Goal: Communication & Community: Share content

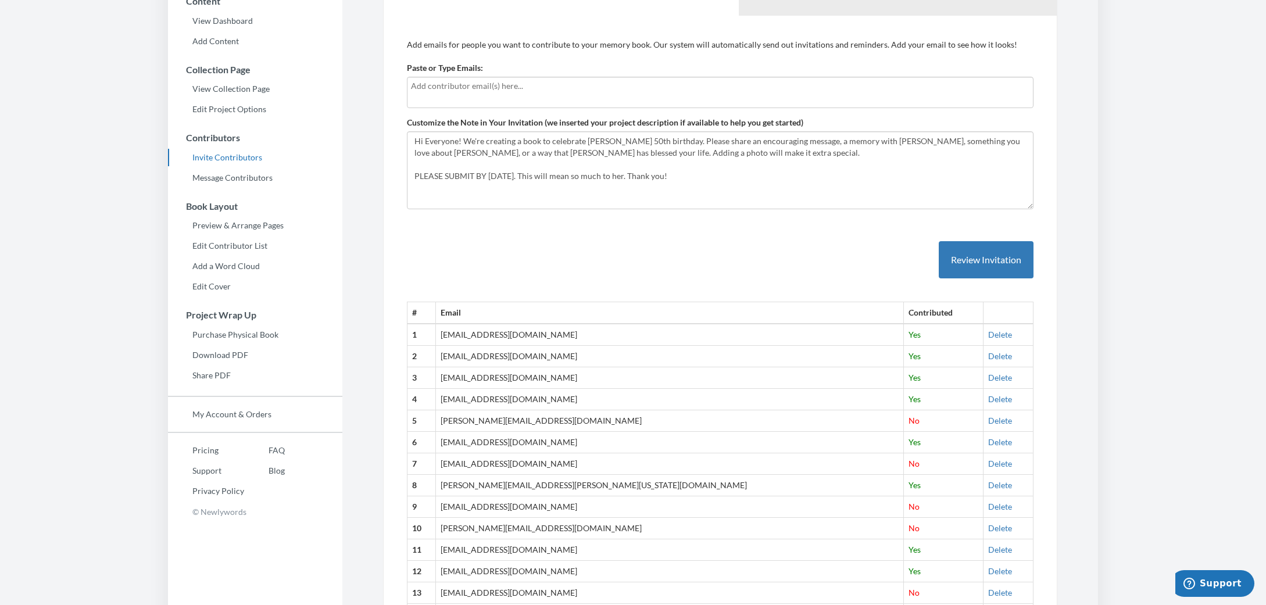
scroll to position [114, 0]
click at [985, 260] on button "Review Invitation" at bounding box center [986, 258] width 95 height 38
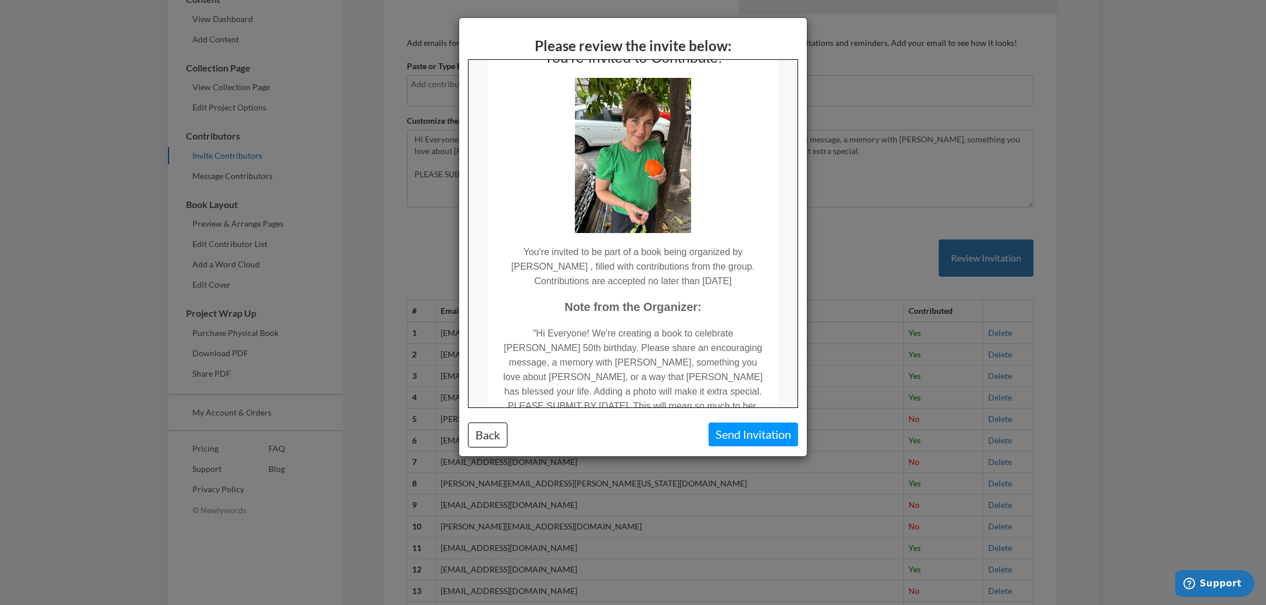
scroll to position [0, 0]
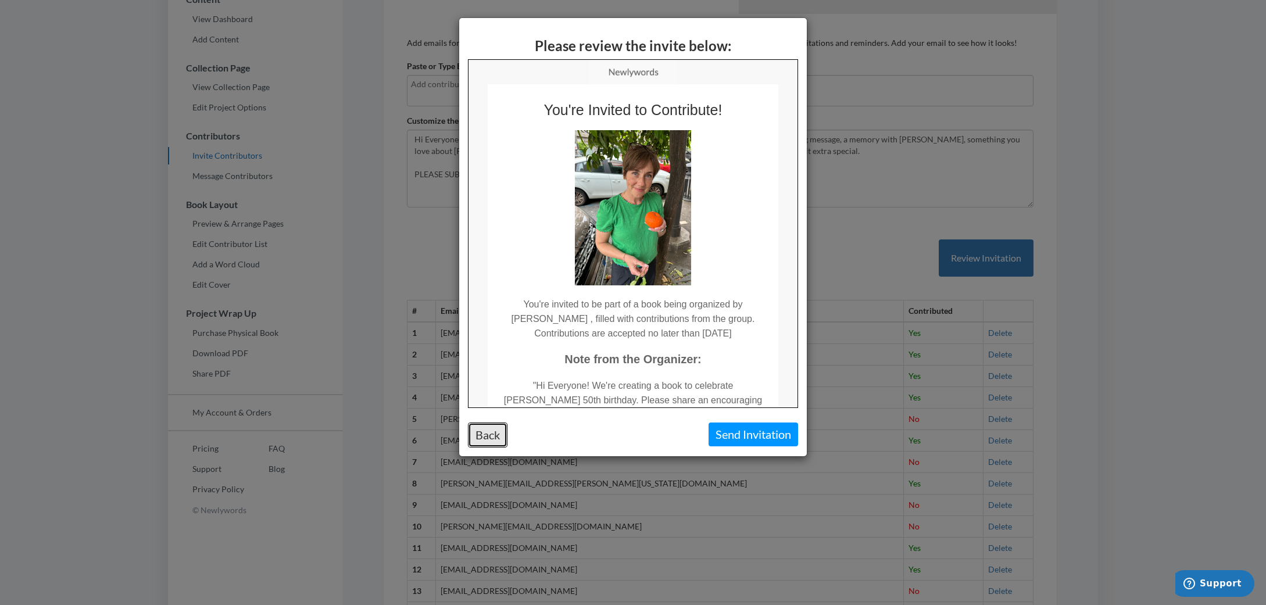
click at [473, 435] on button "Back" at bounding box center [488, 435] width 40 height 25
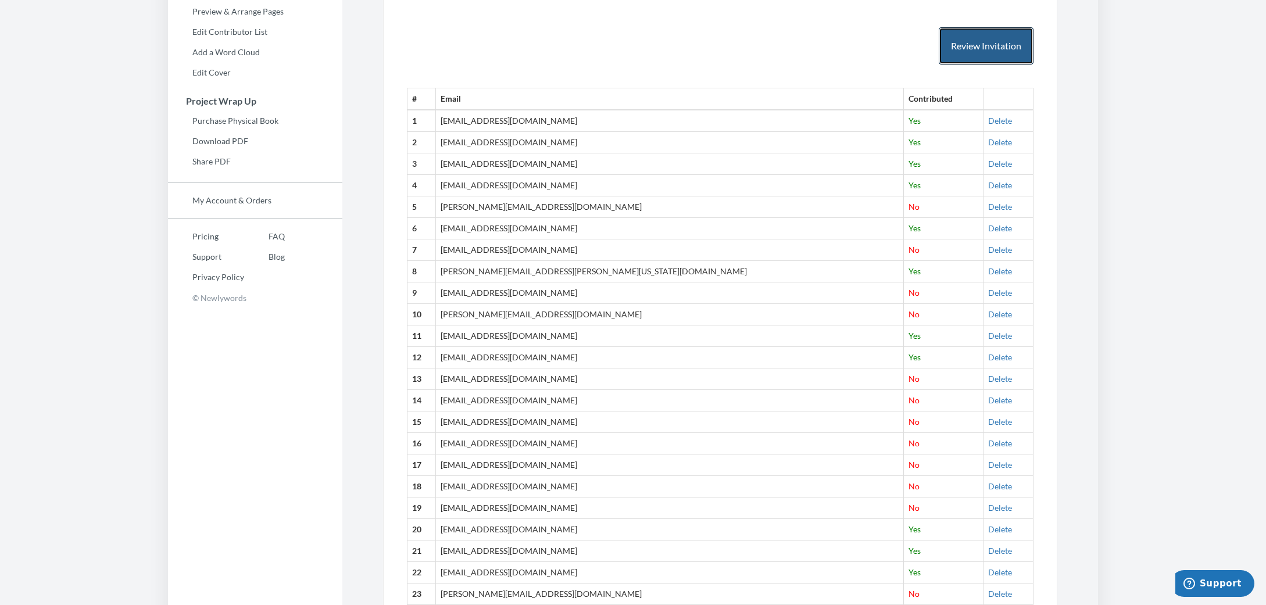
scroll to position [325, 0]
click at [988, 119] on link "Delete" at bounding box center [1000, 122] width 24 height 10
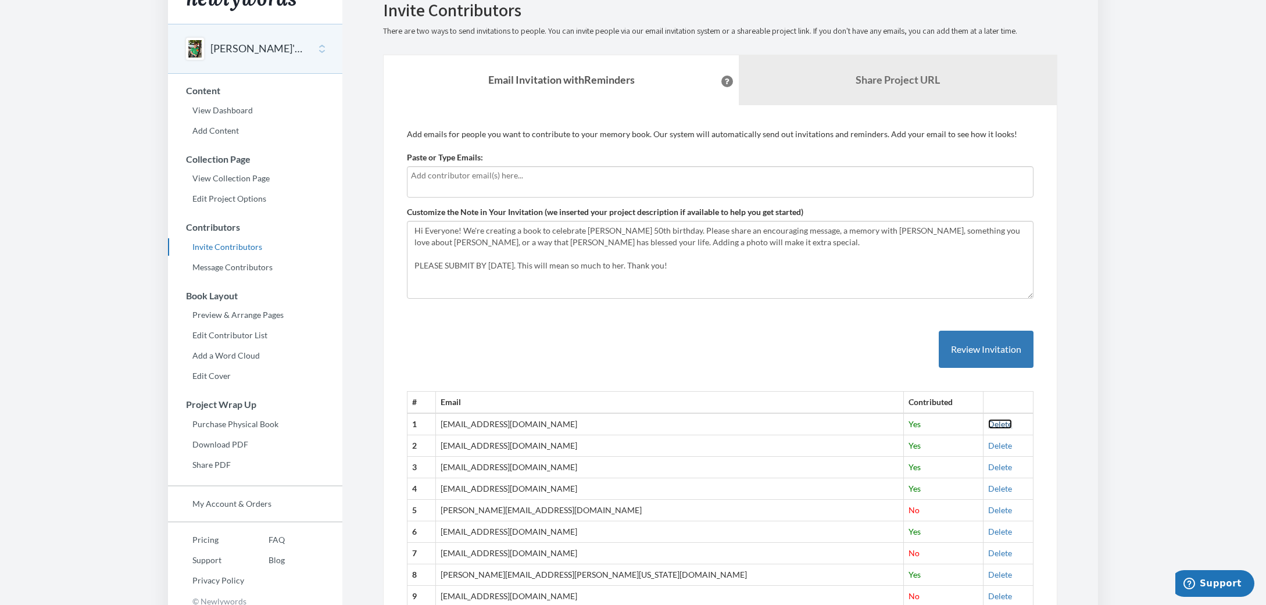
scroll to position [17, 0]
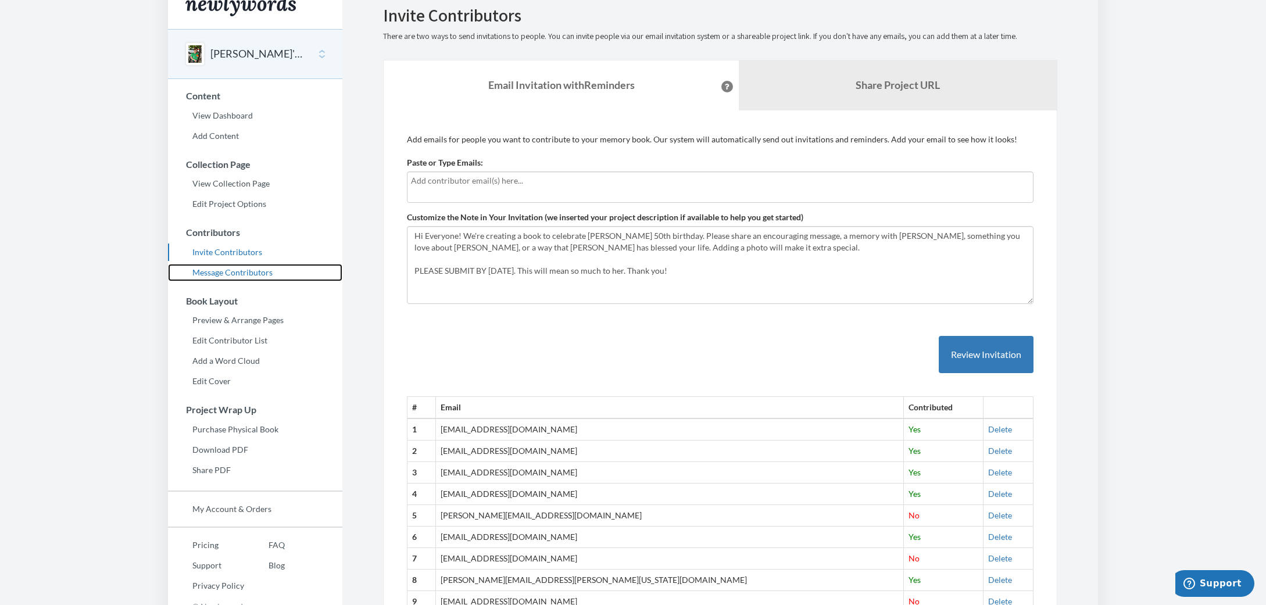
click at [230, 272] on link "Message Contributors" at bounding box center [255, 272] width 174 height 17
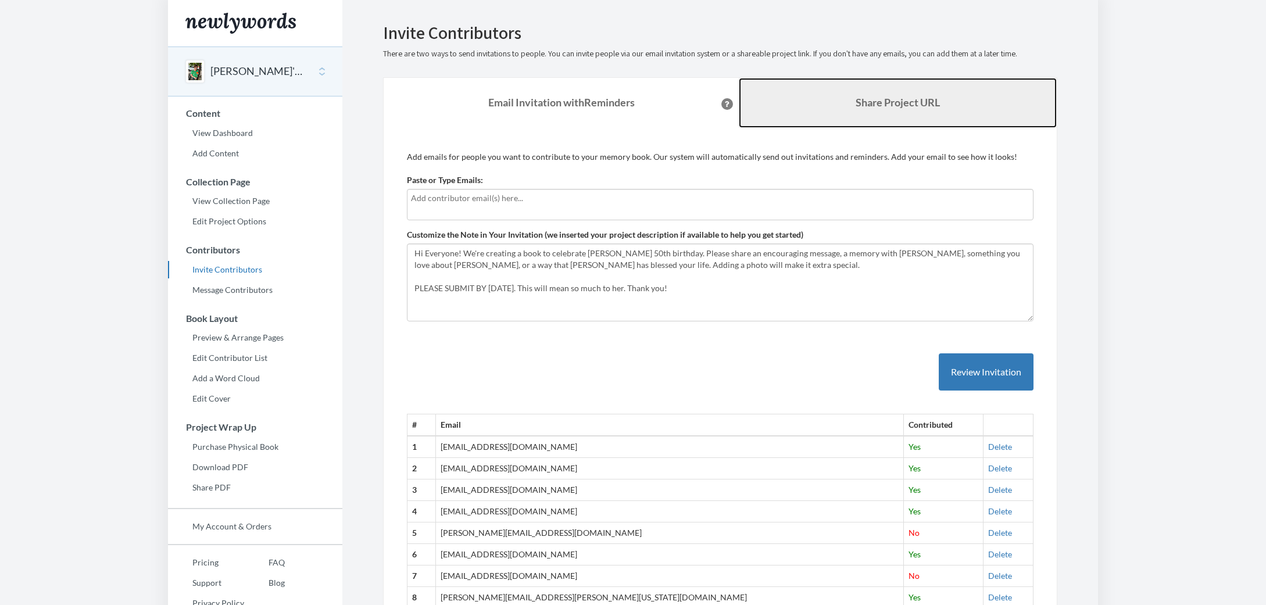
click at [861, 111] on link "Share Project URL" at bounding box center [898, 103] width 318 height 50
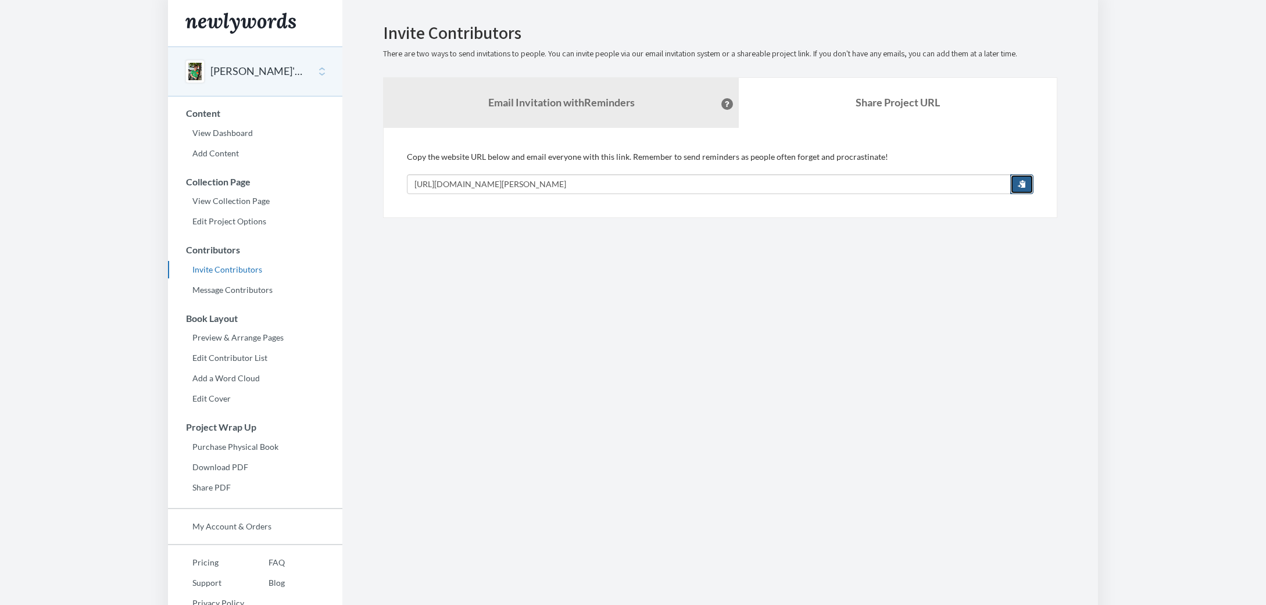
click at [1025, 180] on span "button" at bounding box center [1022, 184] width 8 height 8
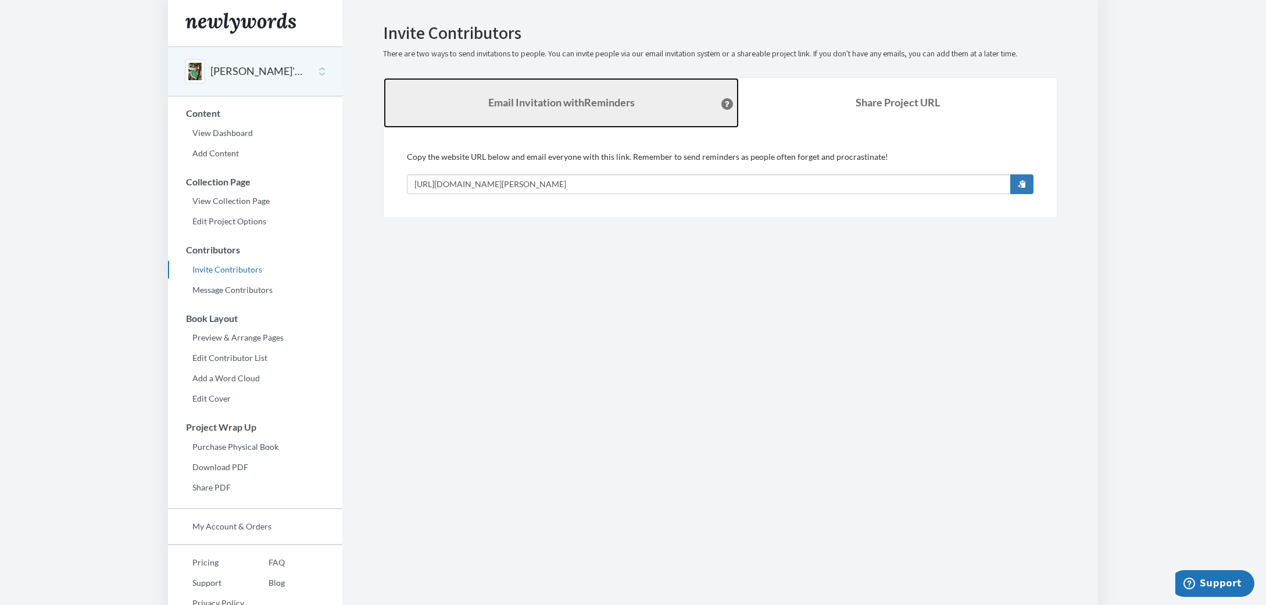
click at [549, 104] on strong "Email Invitation with Reminders" at bounding box center [561, 102] width 146 height 13
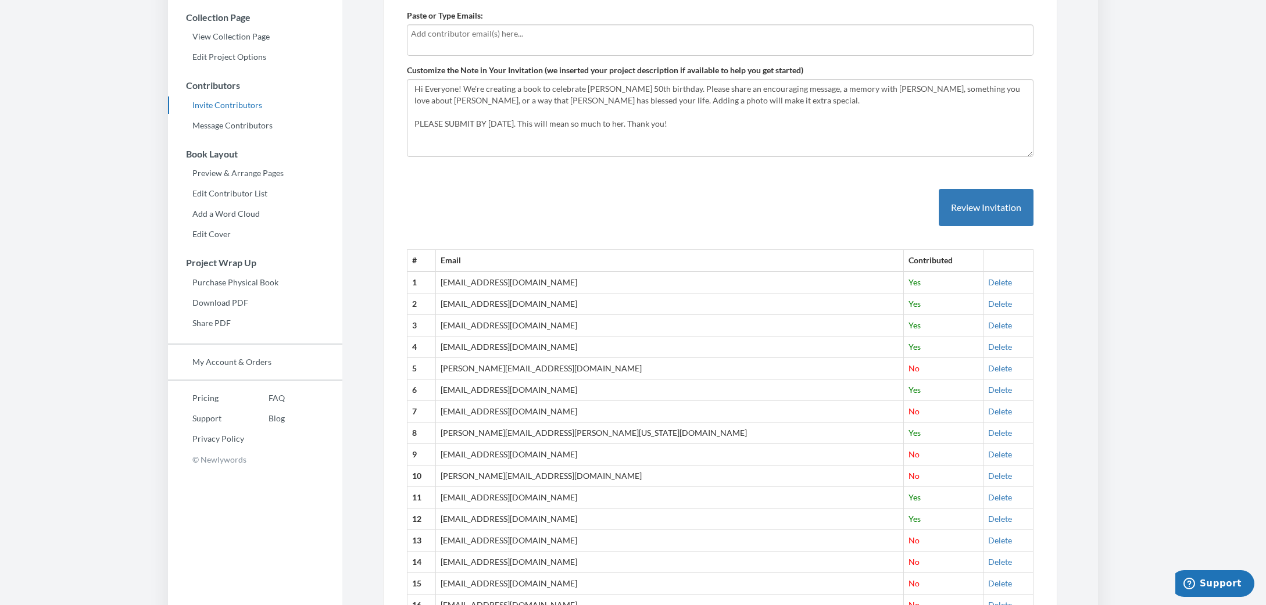
scroll to position [138, 0]
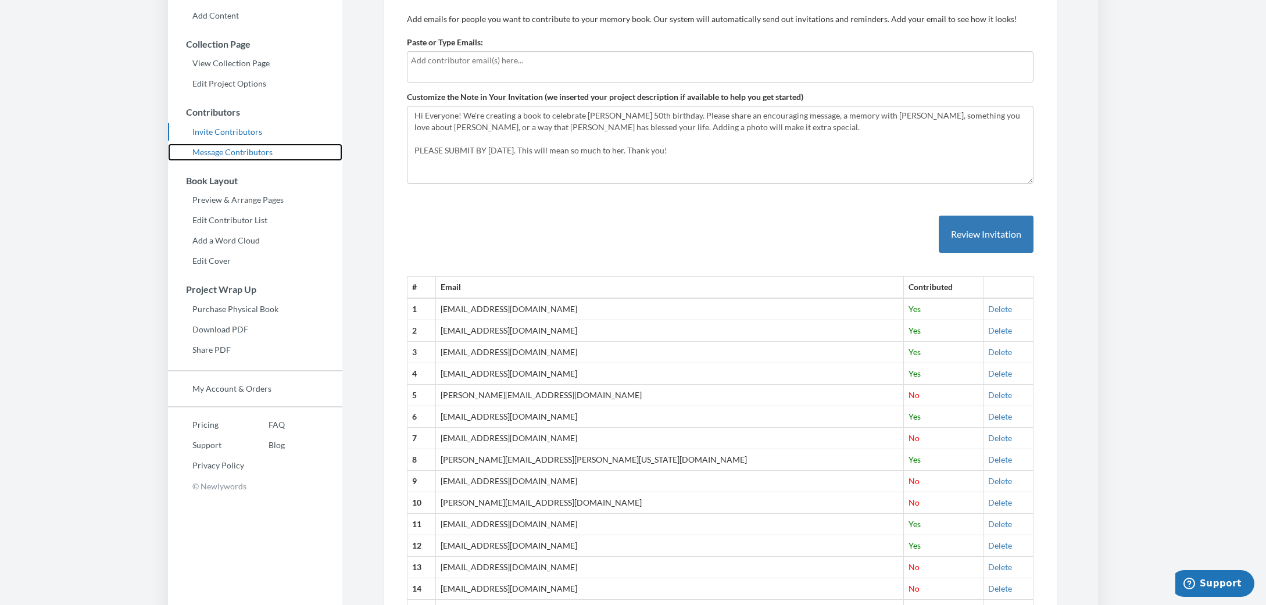
click at [237, 149] on link "Message Contributors" at bounding box center [255, 152] width 174 height 17
